Goal: Navigation & Orientation: Find specific page/section

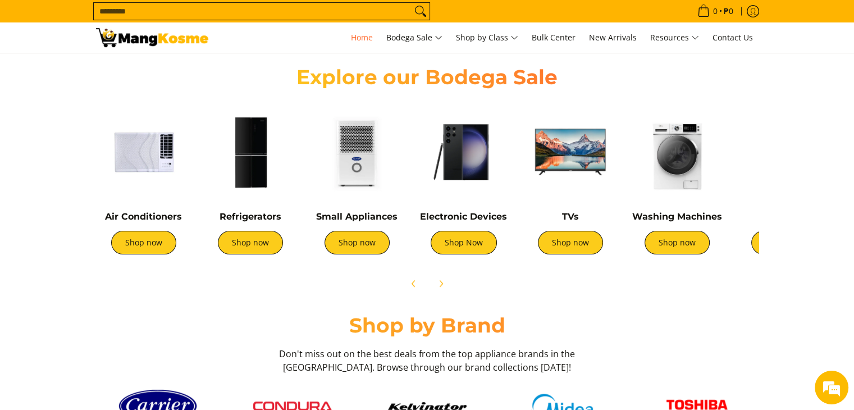
scroll to position [393, 0]
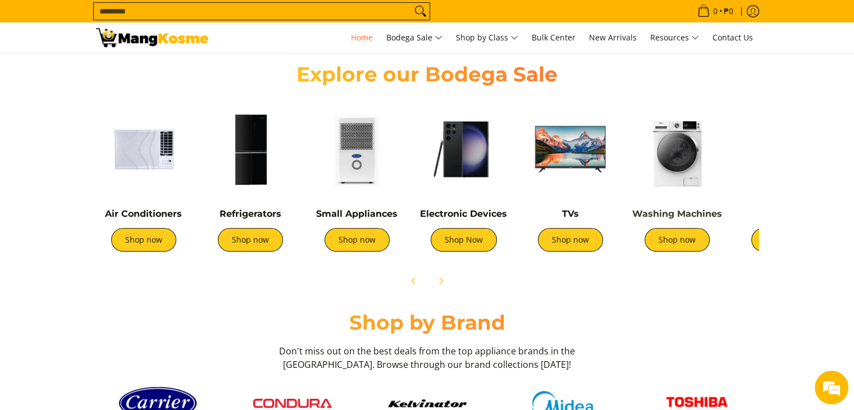
click at [690, 212] on link "Washing Machines" at bounding box center [678, 213] width 90 height 11
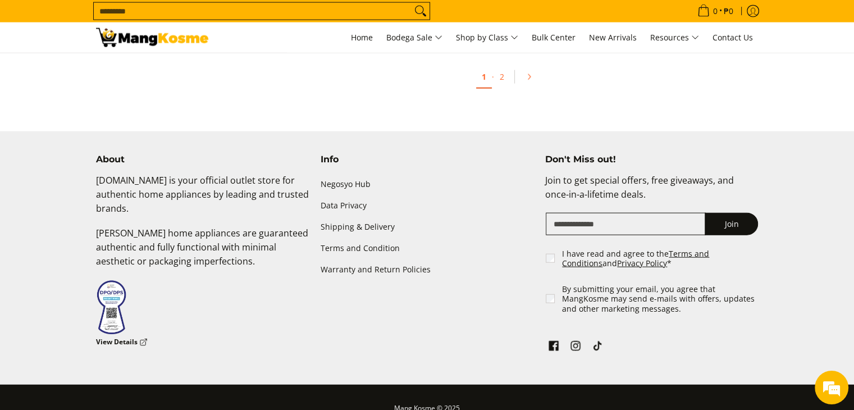
scroll to position [2472, 0]
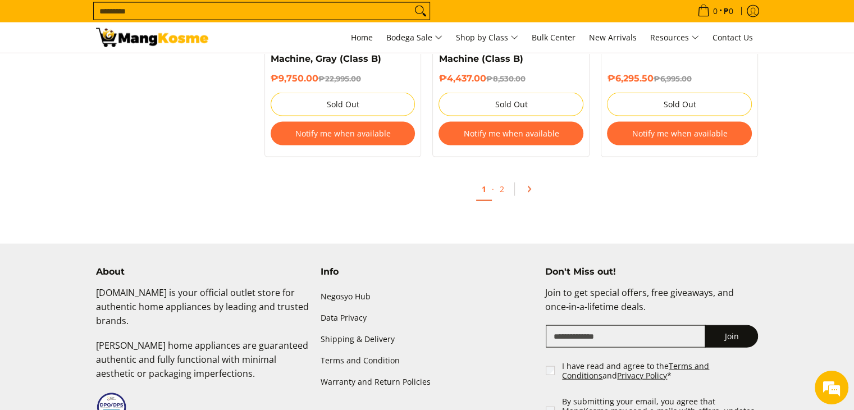
drag, startPoint x: 529, startPoint y: 190, endPoint x: 522, endPoint y: 189, distance: 6.4
click at [529, 190] on icon "Pagination" at bounding box center [529, 189] width 8 height 8
